Goal: Check status: Check status

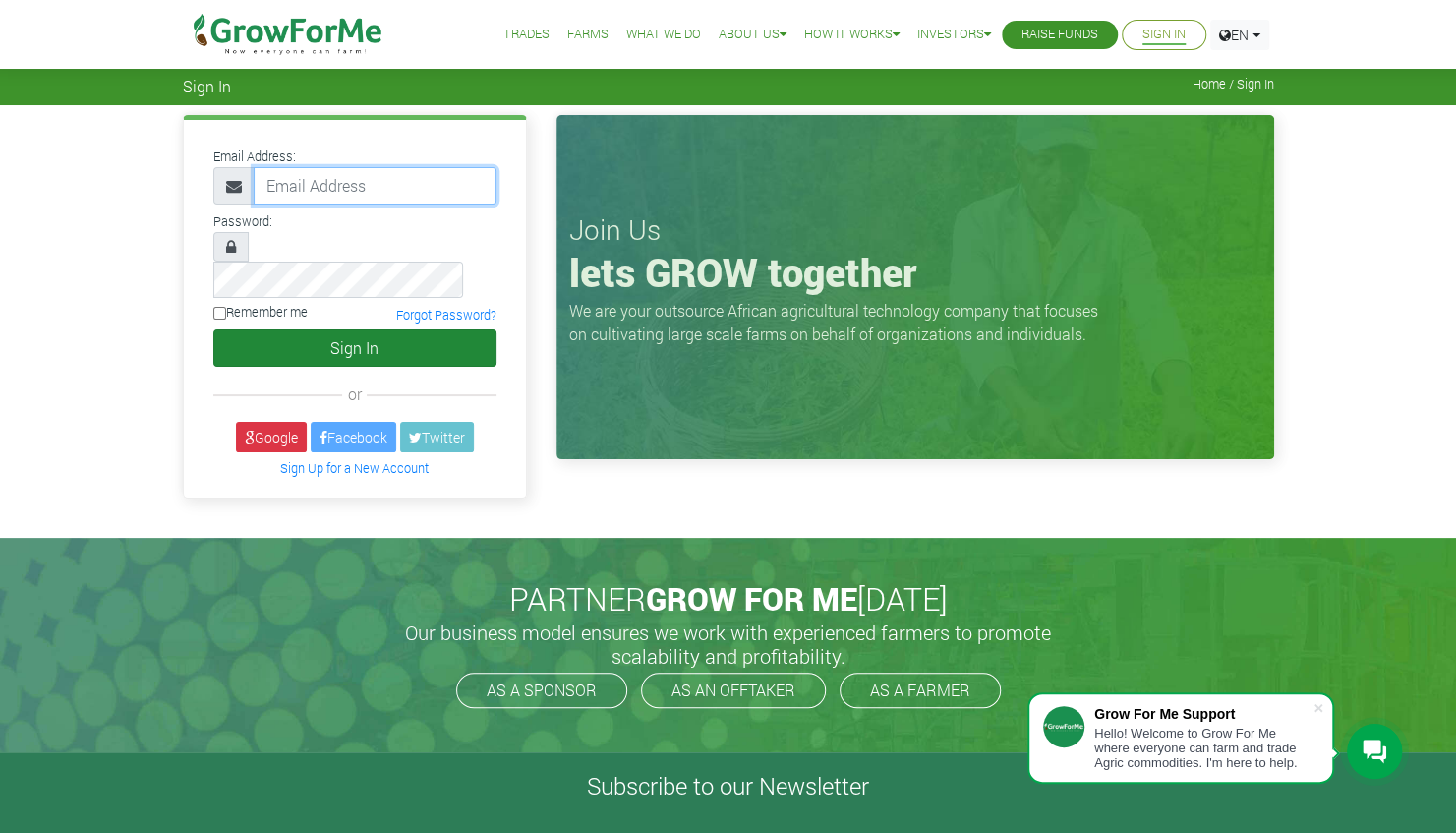
type input "linda@growforme.com"
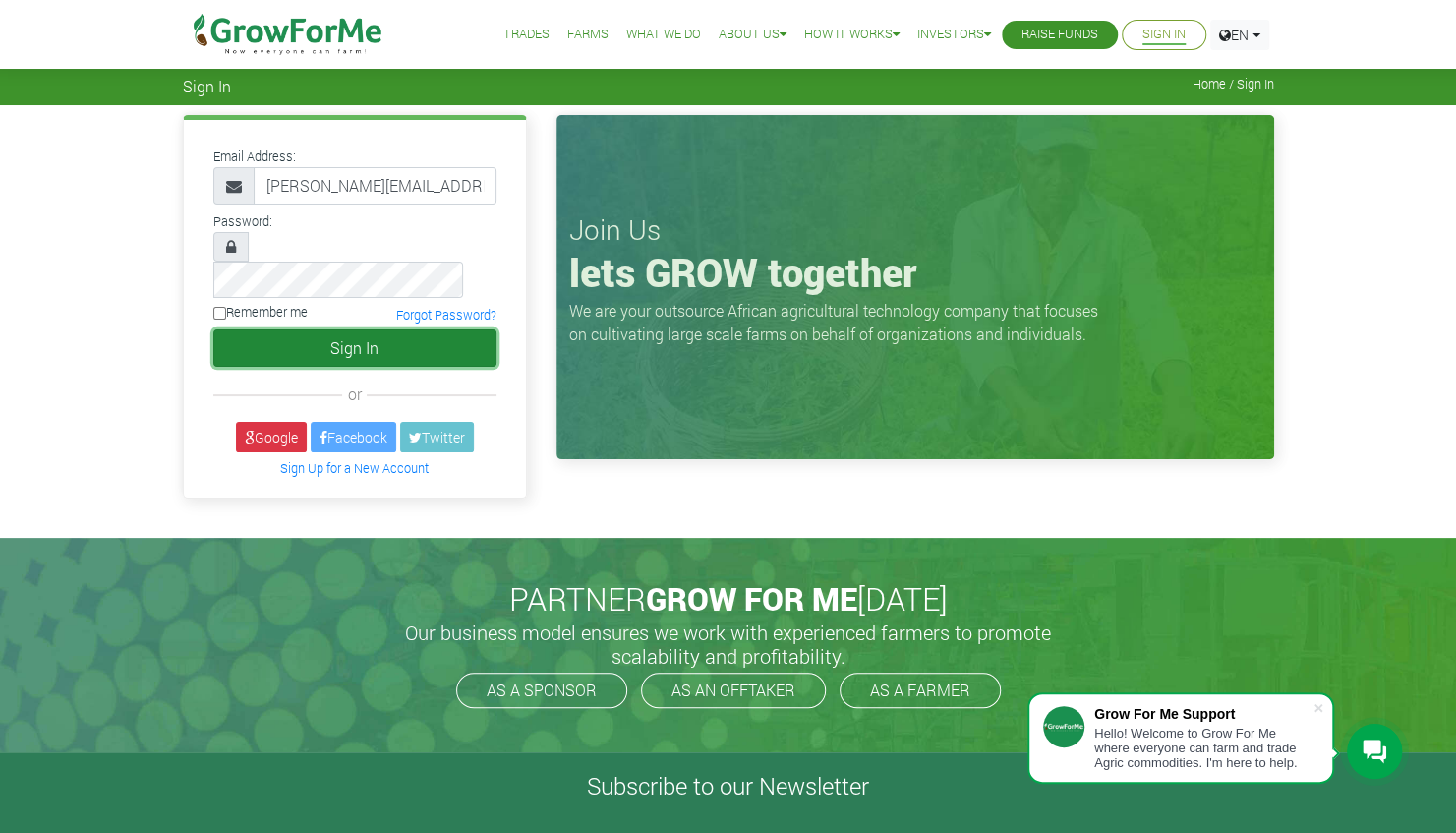
click at [366, 329] on button "Sign In" at bounding box center [355, 348] width 283 height 38
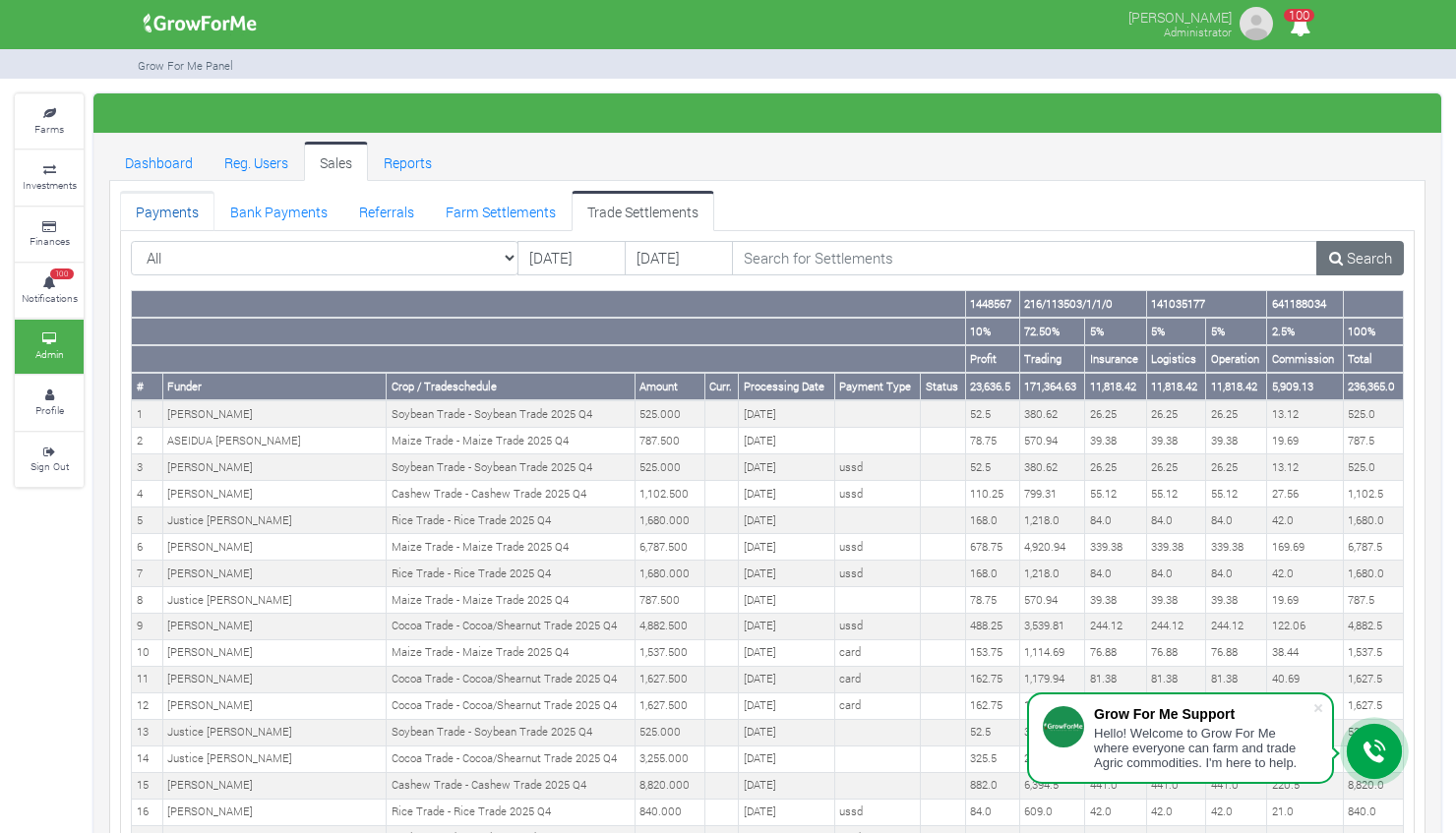
click at [173, 208] on link "Payments" at bounding box center [167, 211] width 94 height 40
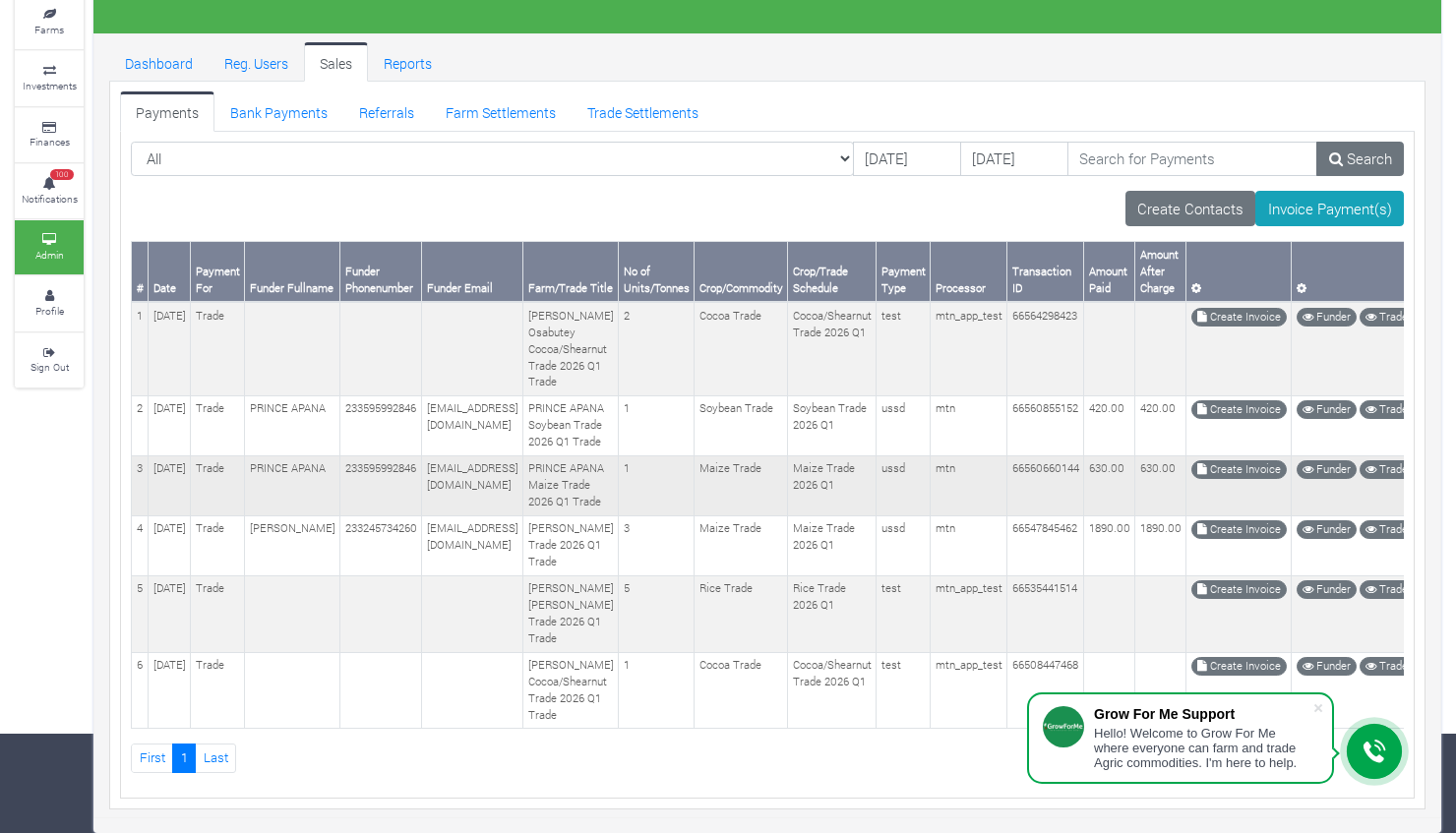
scroll to position [108, 0]
click at [626, 102] on link "Trade Settlements" at bounding box center [642, 111] width 142 height 40
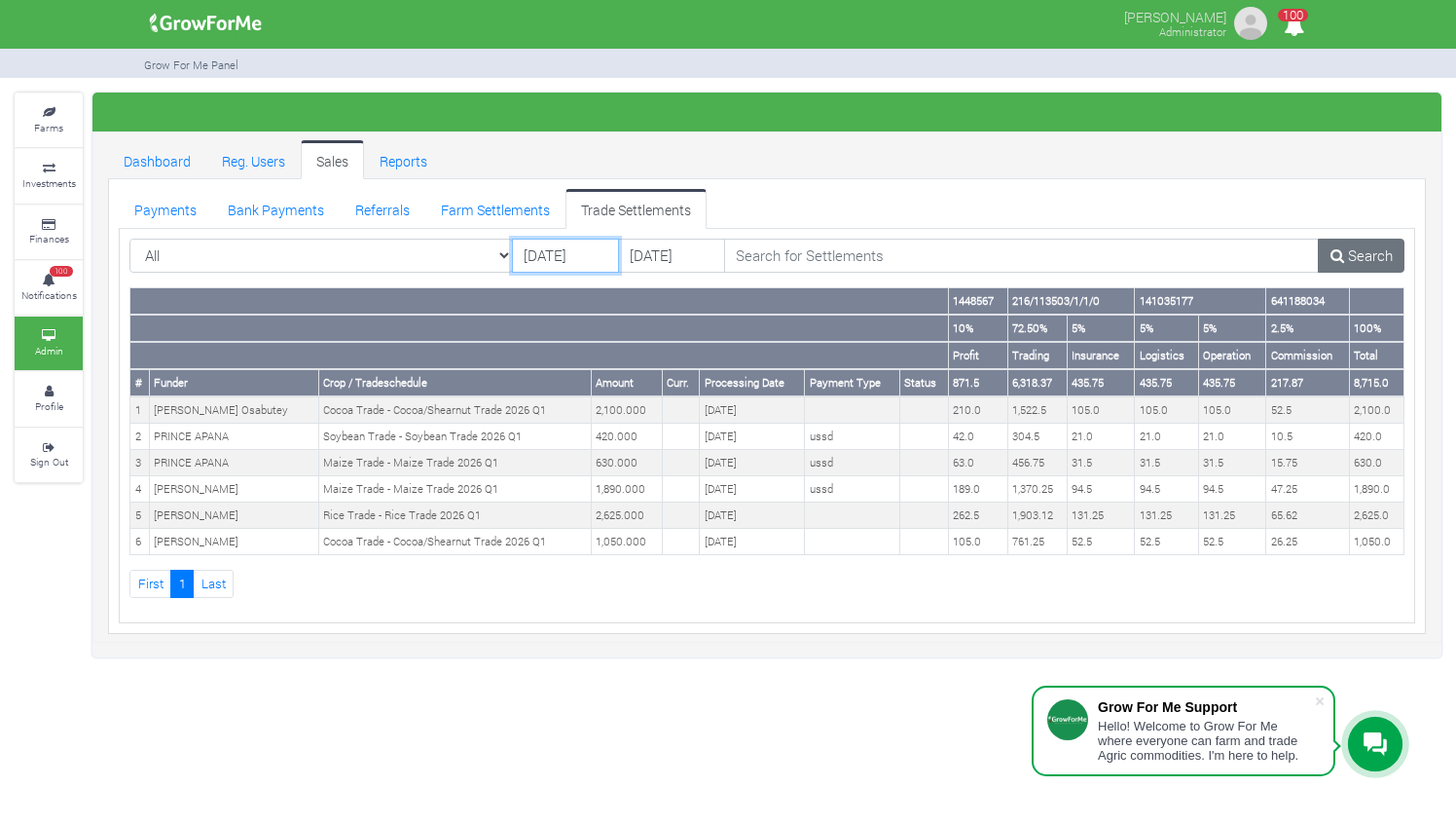
click at [541, 251] on input "[DATE]" at bounding box center [565, 256] width 107 height 35
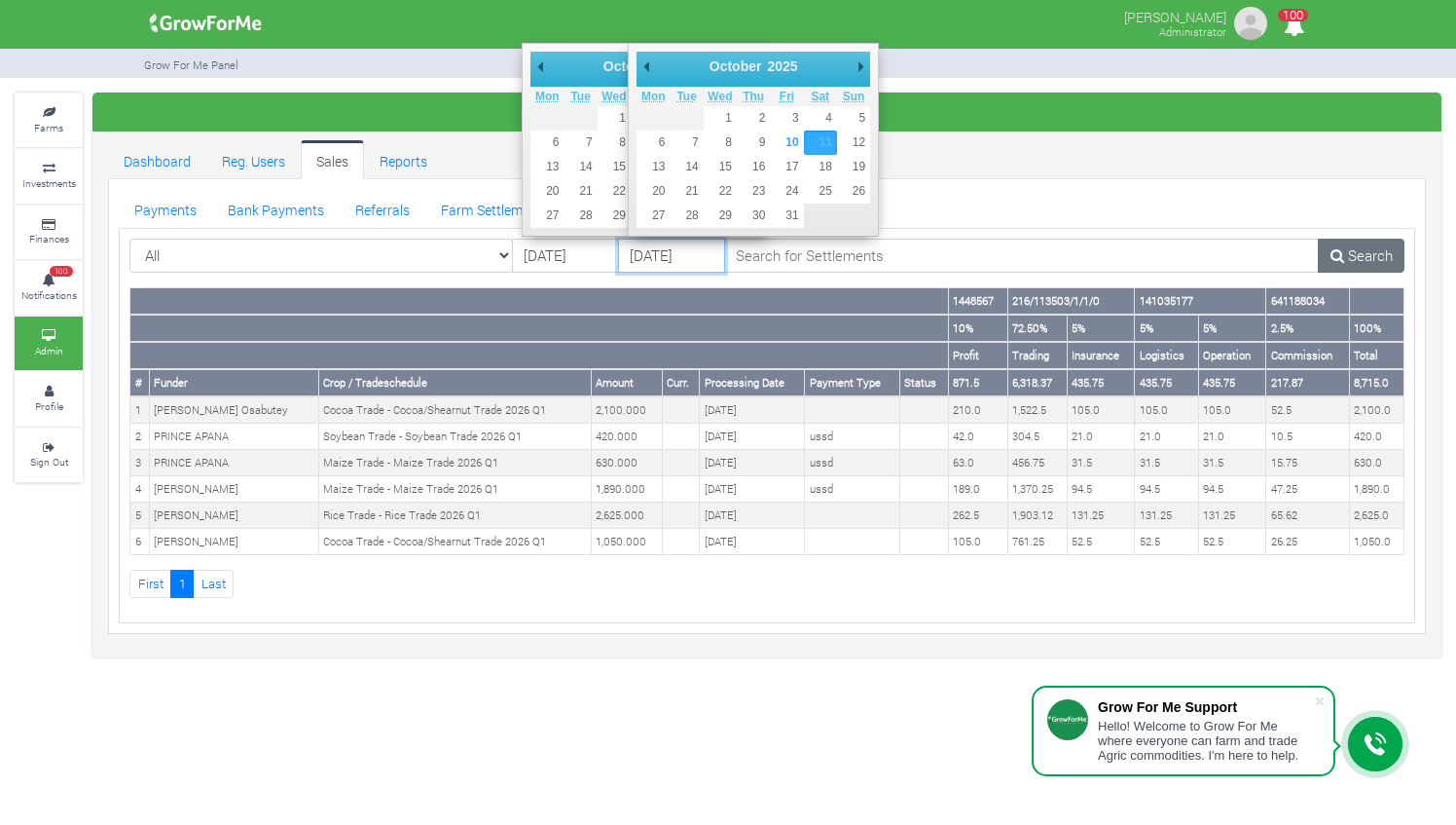
click at [653, 246] on input "[DATE]" at bounding box center [671, 256] width 107 height 35
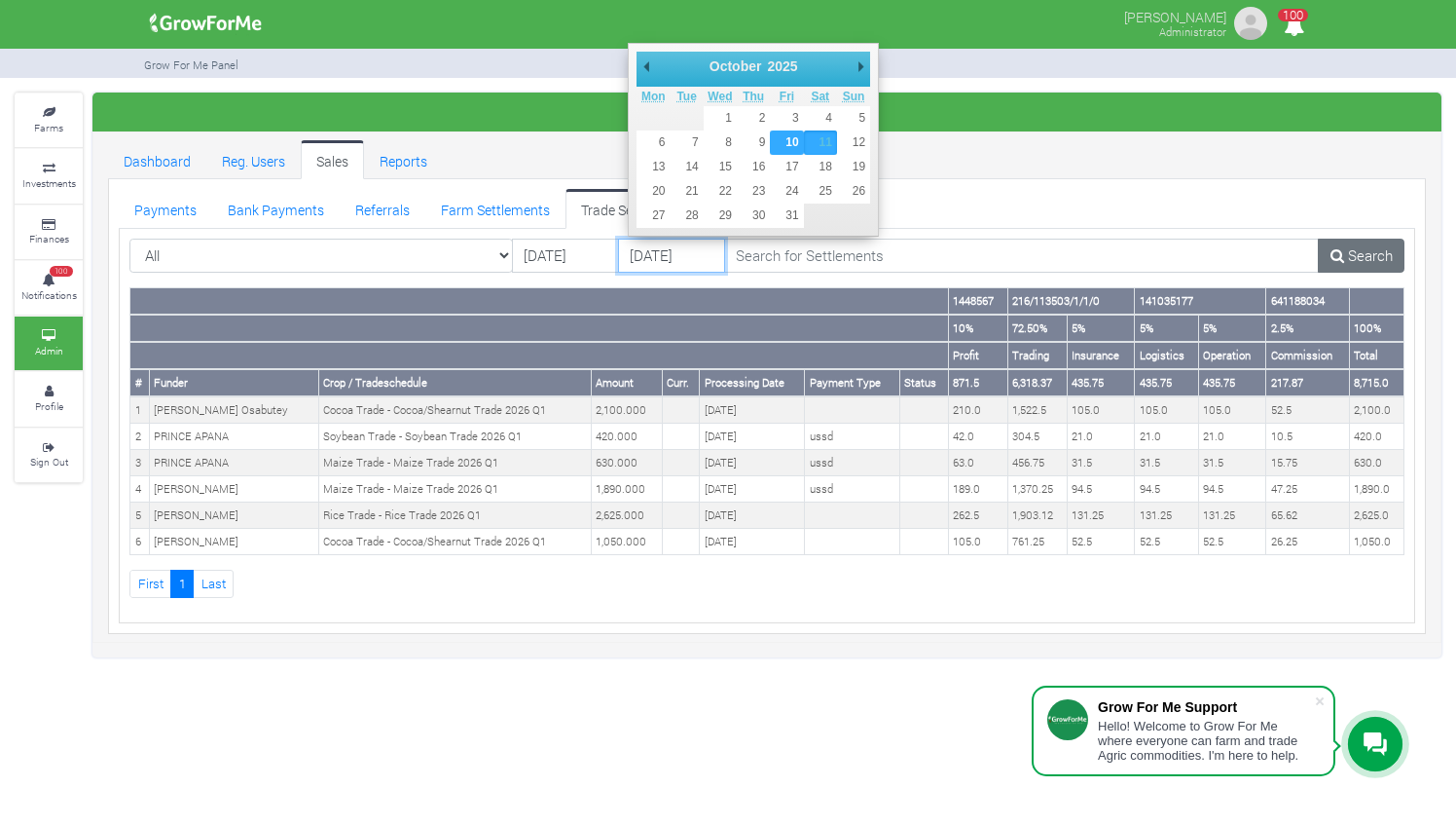
type input "10/10/2025"
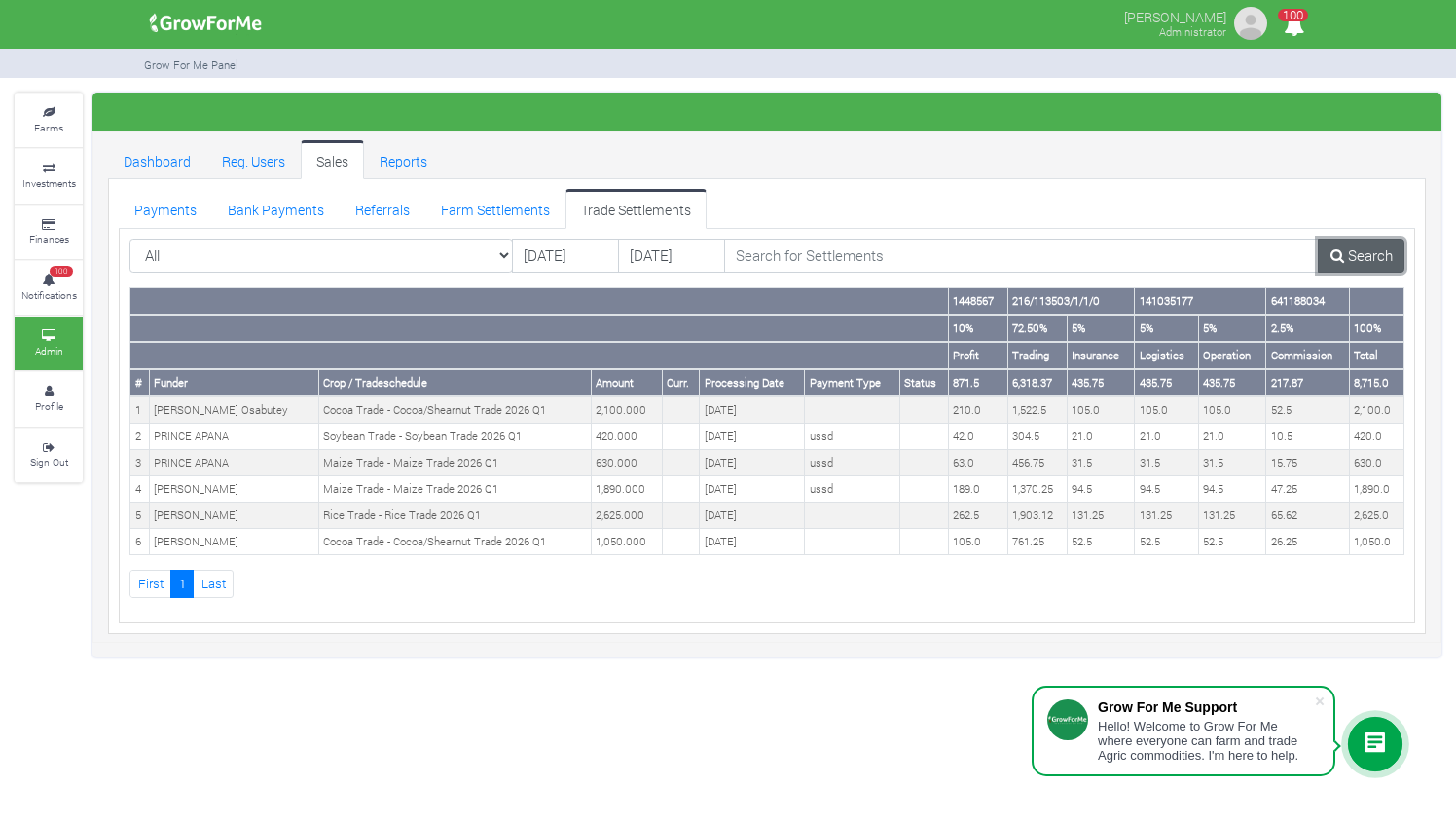
click at [1374, 256] on link "Search" at bounding box center [1361, 256] width 87 height 35
click at [162, 216] on link "Payments" at bounding box center [165, 209] width 94 height 39
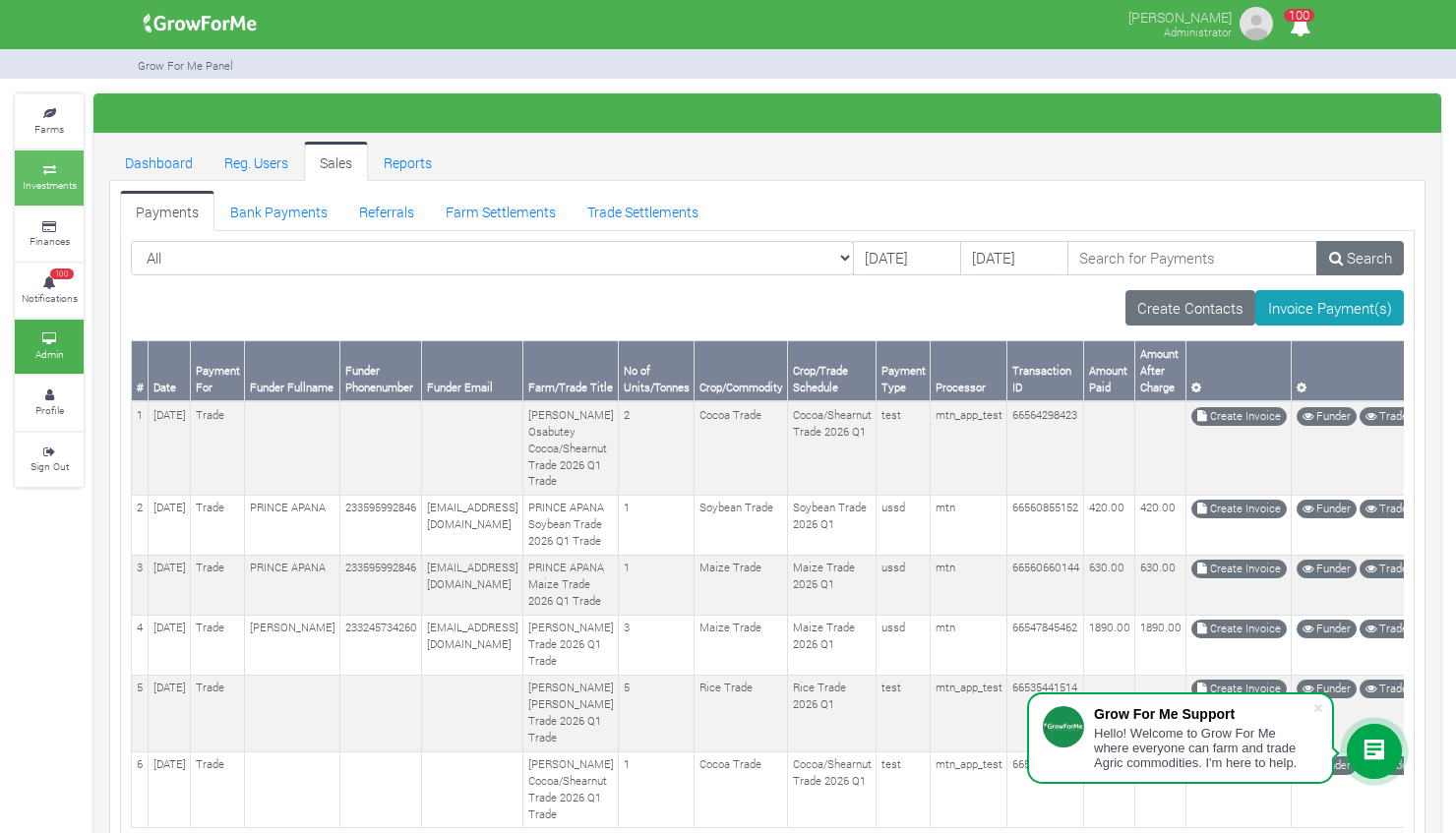
click at [69, 181] on small "Investments" at bounding box center [50, 185] width 54 height 14
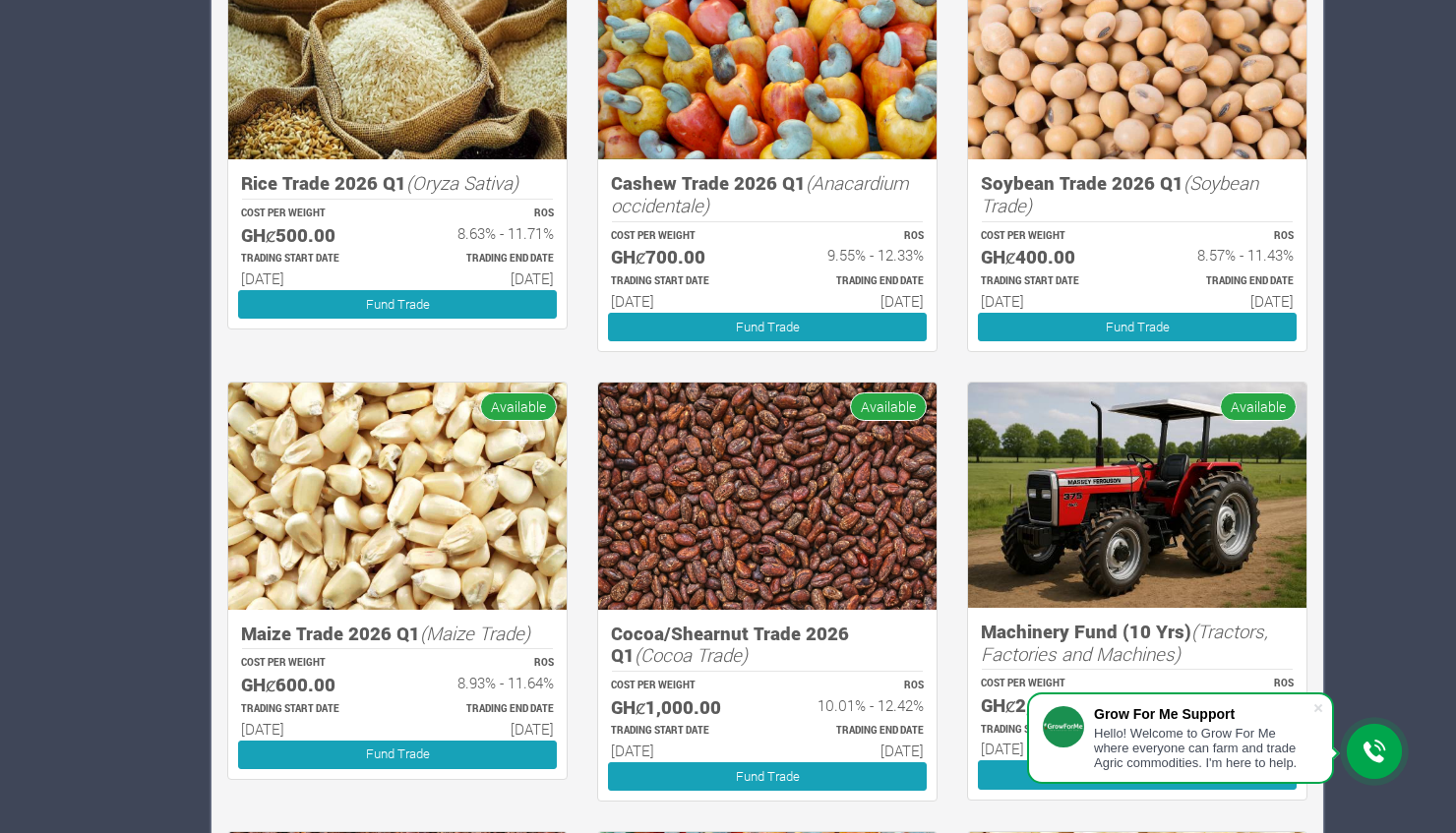
scroll to position [1862, 0]
